Goal: Information Seeking & Learning: Understand process/instructions

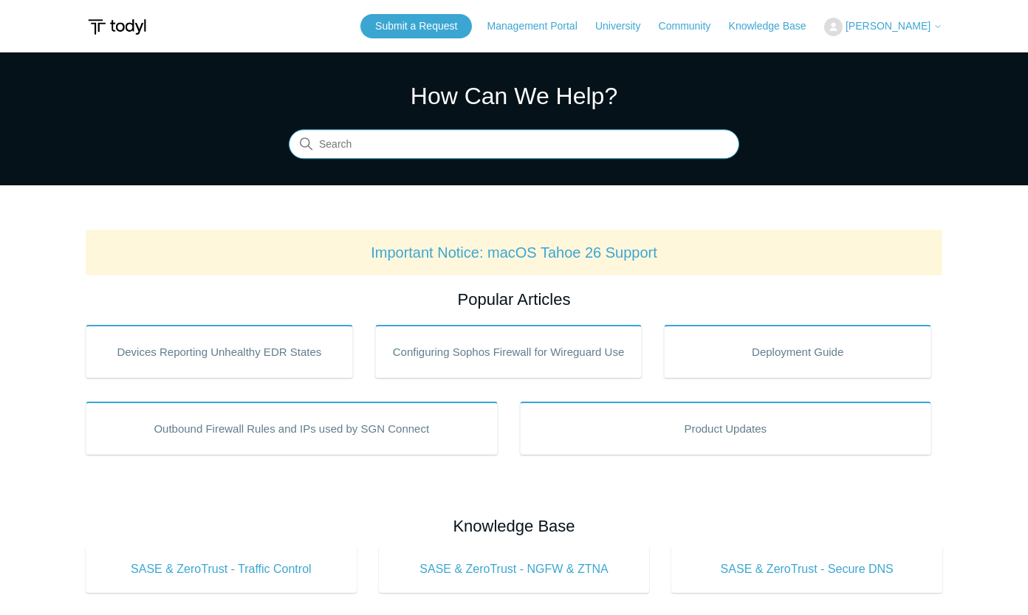
click at [378, 148] on input "Search" at bounding box center [514, 145] width 451 height 30
type input "uninstall"
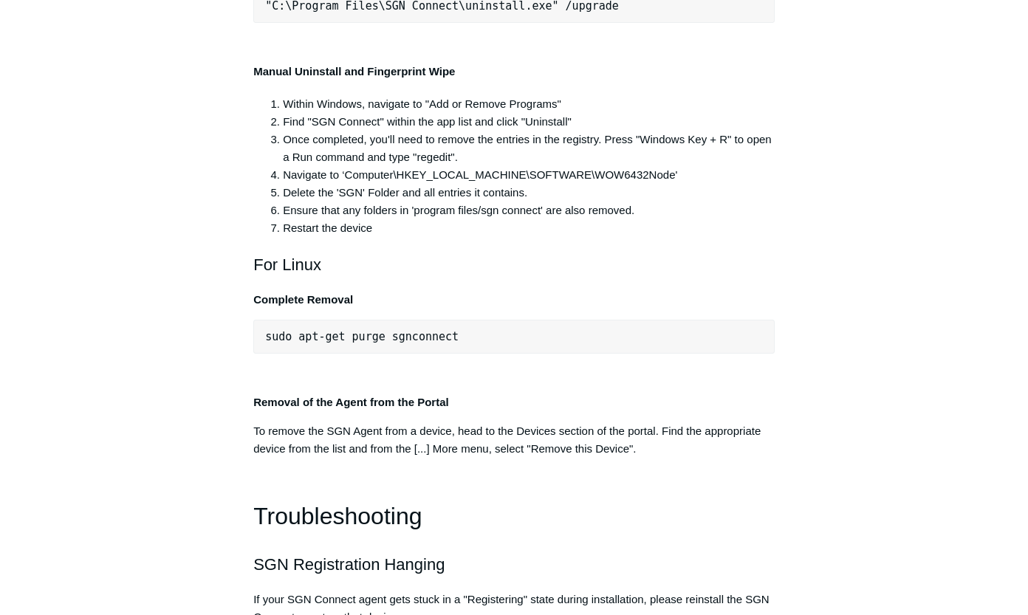
scroll to position [3029, 0]
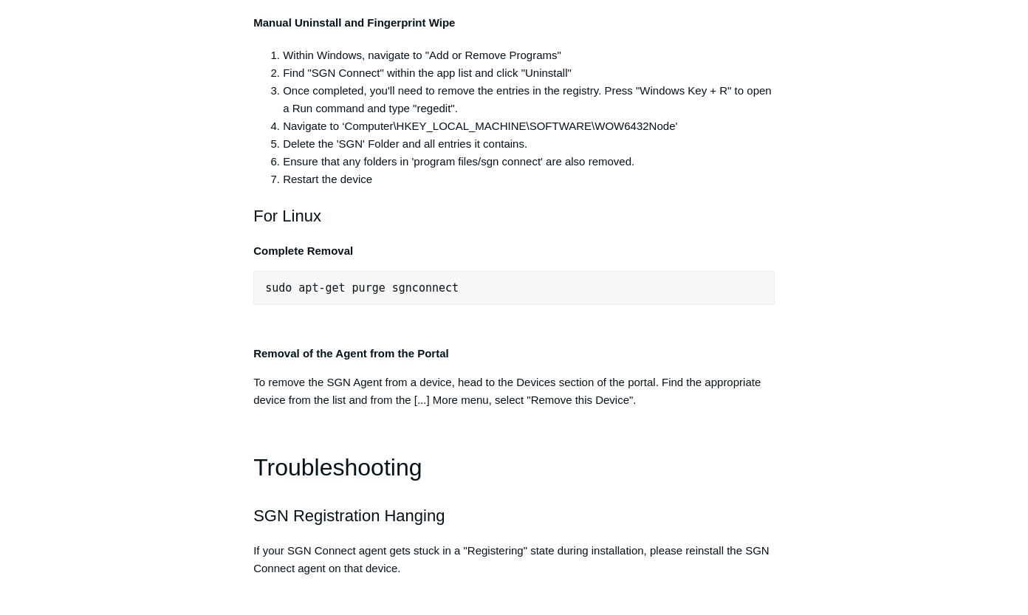
copy div ""C:\Program Files\SGN Connect\uninstall.exe" /uninstallKey yourMaintenanceKeyHe…"
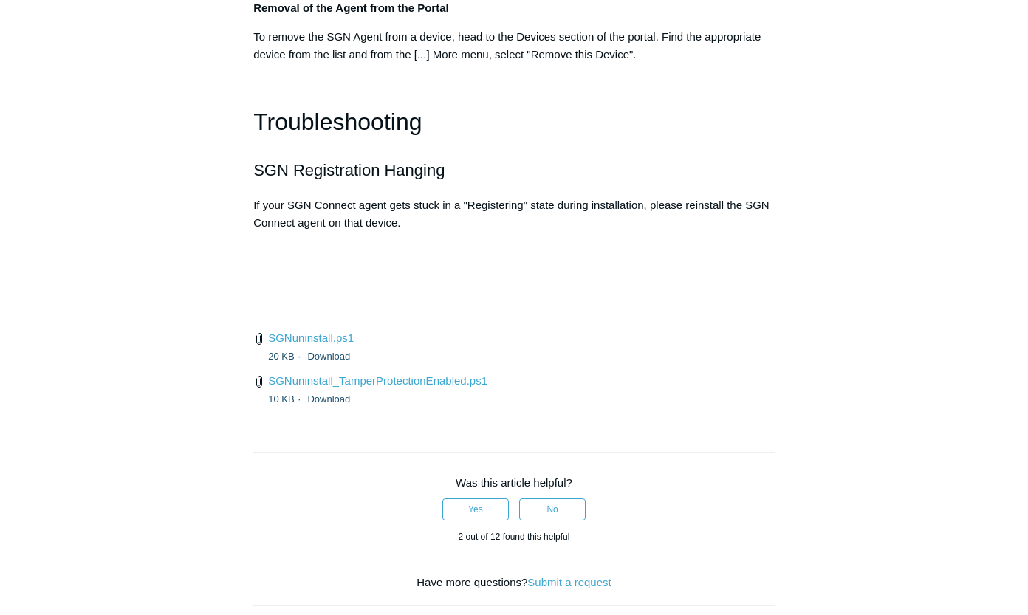
scroll to position [3398, 0]
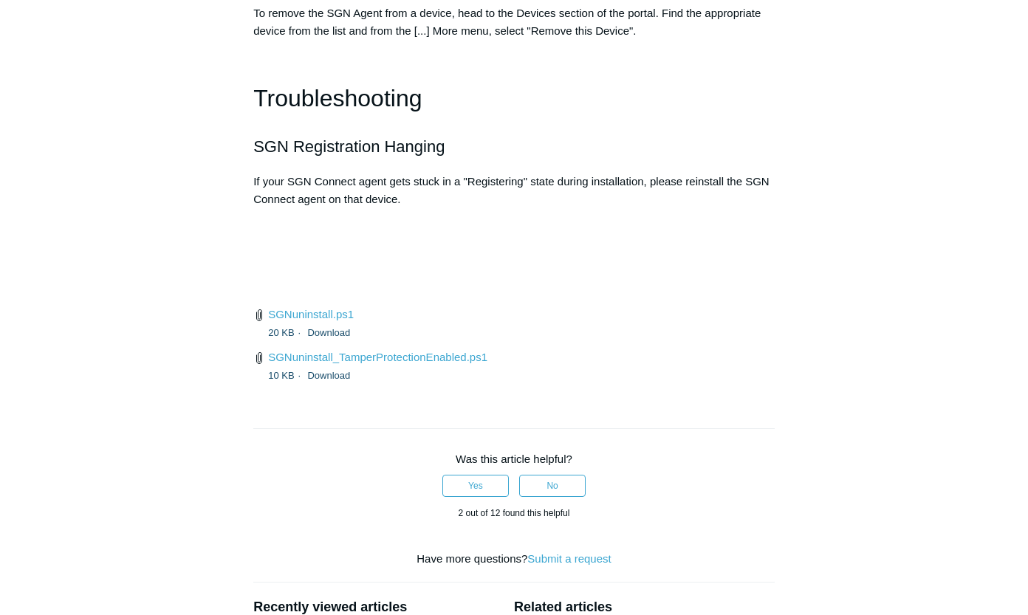
drag, startPoint x: 346, startPoint y: 343, endPoint x: 673, endPoint y: 341, distance: 327.2
copy li "Computer\HKEY_LOCAL_MACHINE\SOFTWARE\WOW6432Node"
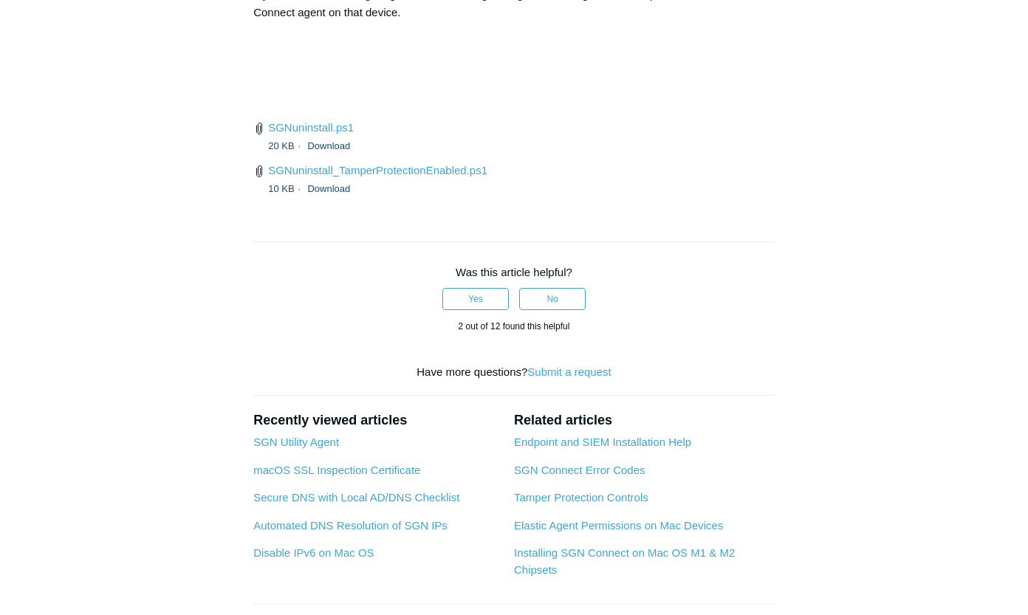
scroll to position [3546, 0]
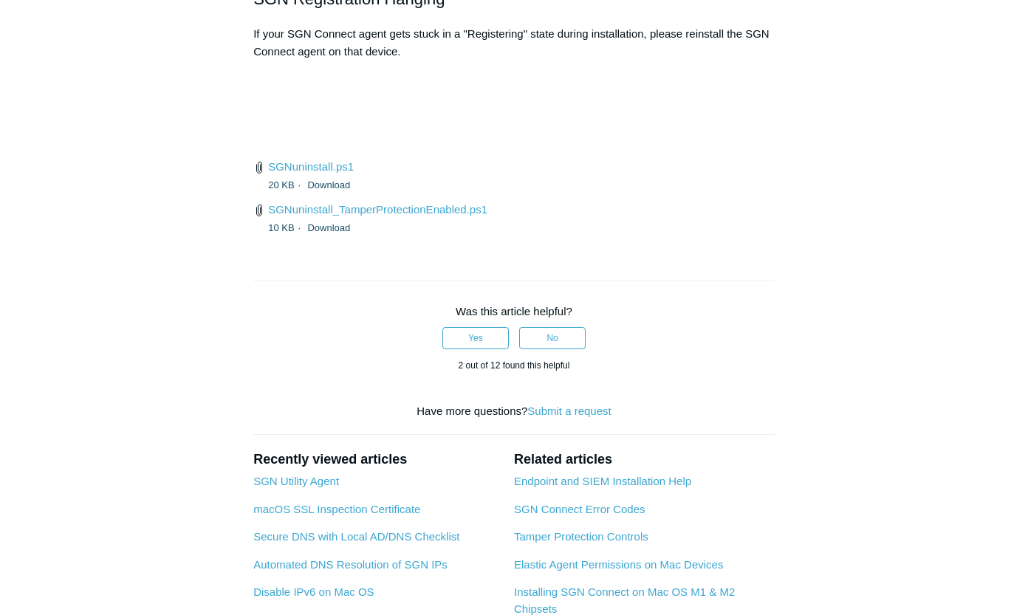
drag, startPoint x: 948, startPoint y: 96, endPoint x: 855, endPoint y: 75, distance: 94.8
